Goal: Find specific page/section: Find specific page/section

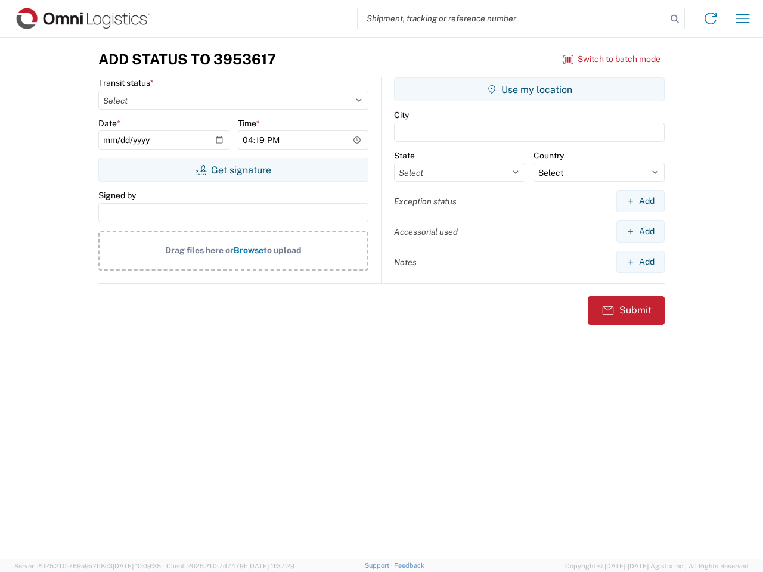
click at [512, 18] on input "search" at bounding box center [511, 18] width 309 height 23
click at [674, 19] on icon at bounding box center [674, 19] width 17 height 17
click at [710, 18] on icon at bounding box center [710, 18] width 19 height 19
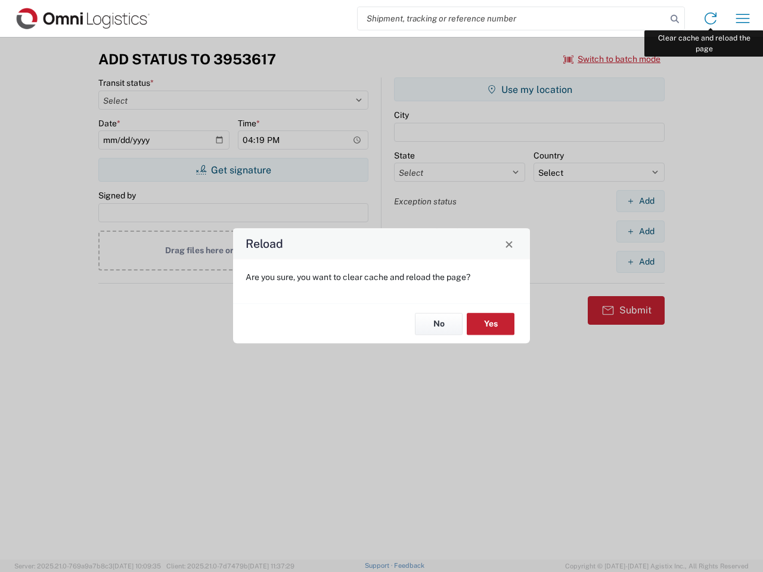
click at [742, 18] on div "Reload Are you sure, you want to clear cache and reload the page? No Yes" at bounding box center [381, 286] width 763 height 572
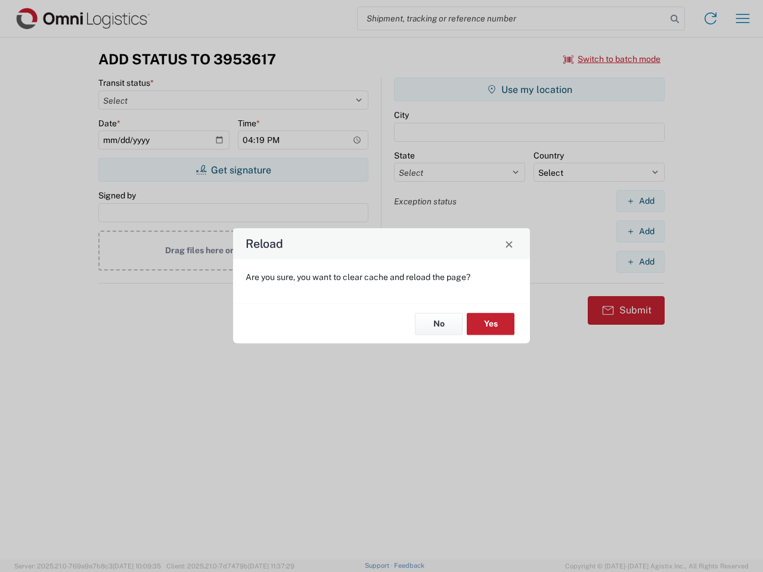
click at [612, 59] on div "Reload Are you sure, you want to clear cache and reload the page? No Yes" at bounding box center [381, 286] width 763 height 572
click at [233, 170] on div "Reload Are you sure, you want to clear cache and reload the page? No Yes" at bounding box center [381, 286] width 763 height 572
click at [529, 89] on div "Reload Are you sure, you want to clear cache and reload the page? No Yes" at bounding box center [381, 286] width 763 height 572
click at [640, 201] on div "Reload Are you sure, you want to clear cache and reload the page? No Yes" at bounding box center [381, 286] width 763 height 572
click at [640, 231] on div "Reload Are you sure, you want to clear cache and reload the page? No Yes" at bounding box center [381, 286] width 763 height 572
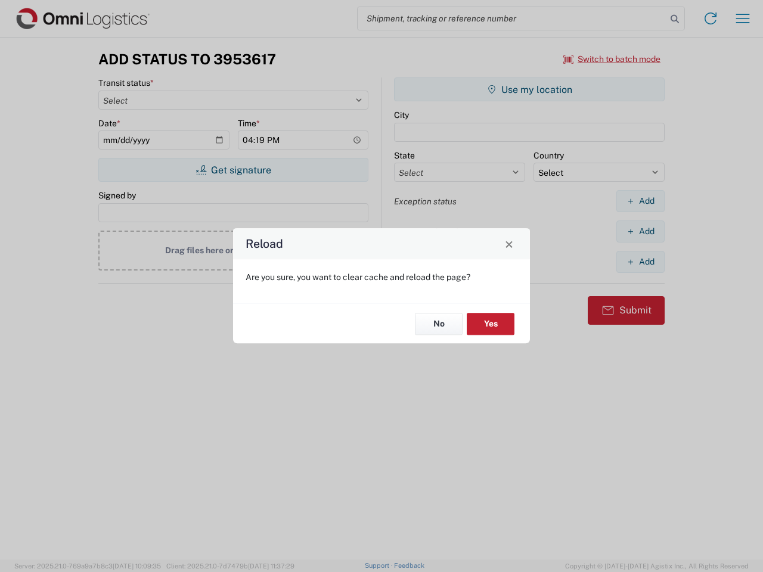
click at [640, 262] on div "Reload Are you sure, you want to clear cache and reload the page? No Yes" at bounding box center [381, 286] width 763 height 572
